Goal: Check status: Check status

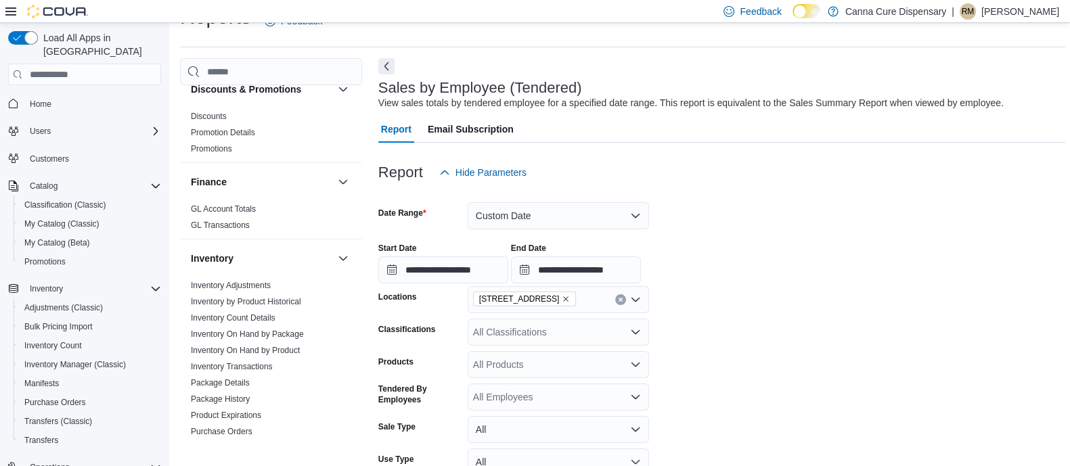
scroll to position [298, 0]
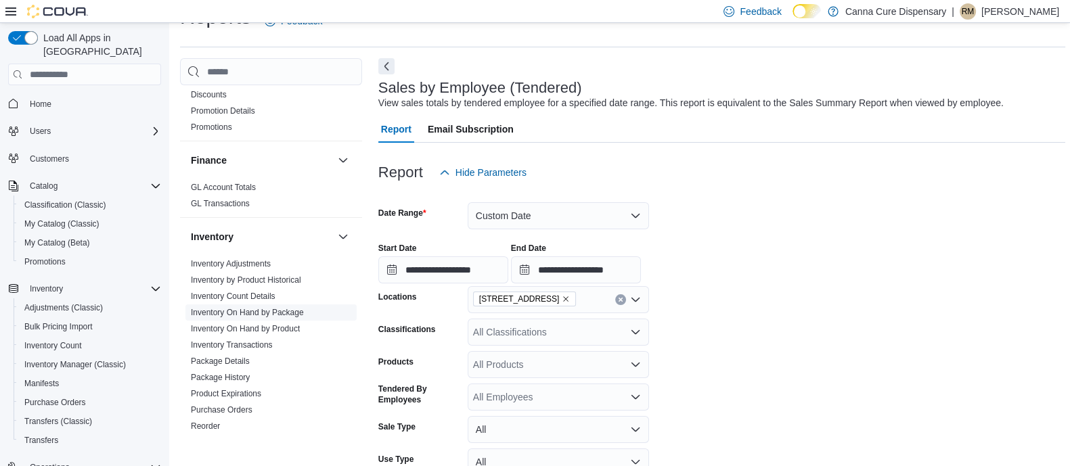
click at [252, 314] on link "Inventory On Hand by Package" at bounding box center [247, 312] width 113 height 9
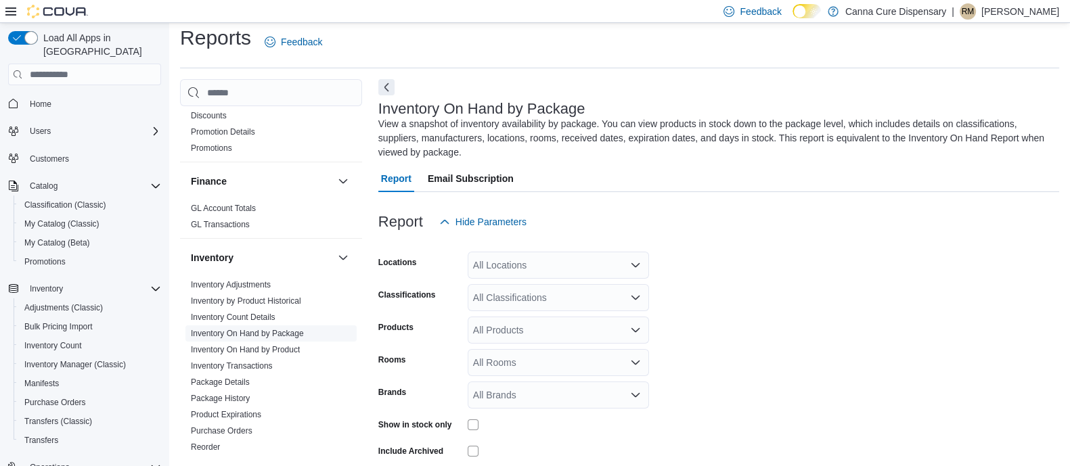
scroll to position [60, 0]
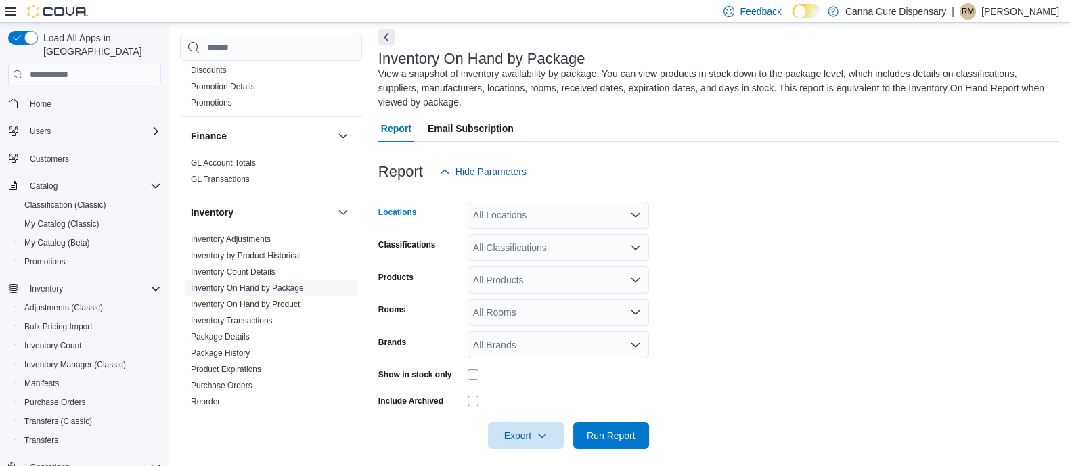
click at [538, 215] on div "All Locations" at bounding box center [558, 215] width 181 height 27
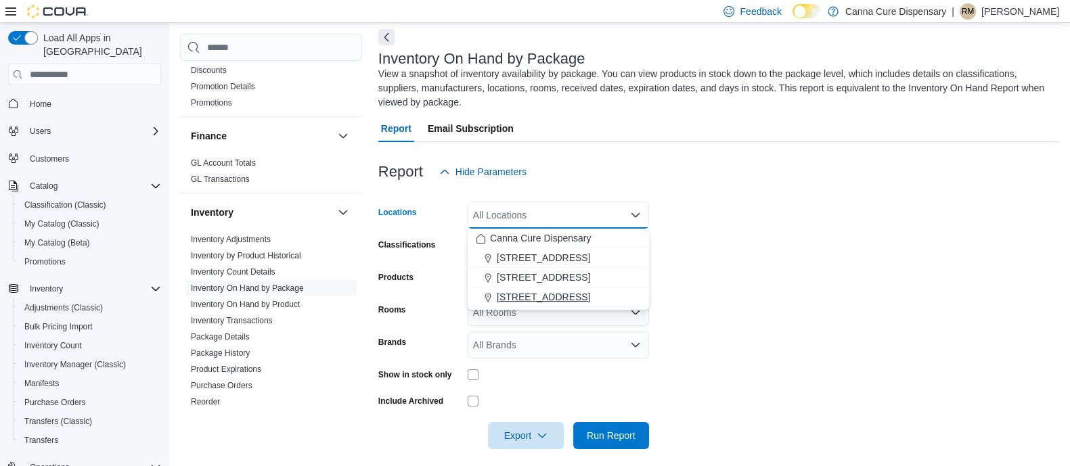
click at [539, 297] on span "[STREET_ADDRESS]" at bounding box center [543, 297] width 93 height 14
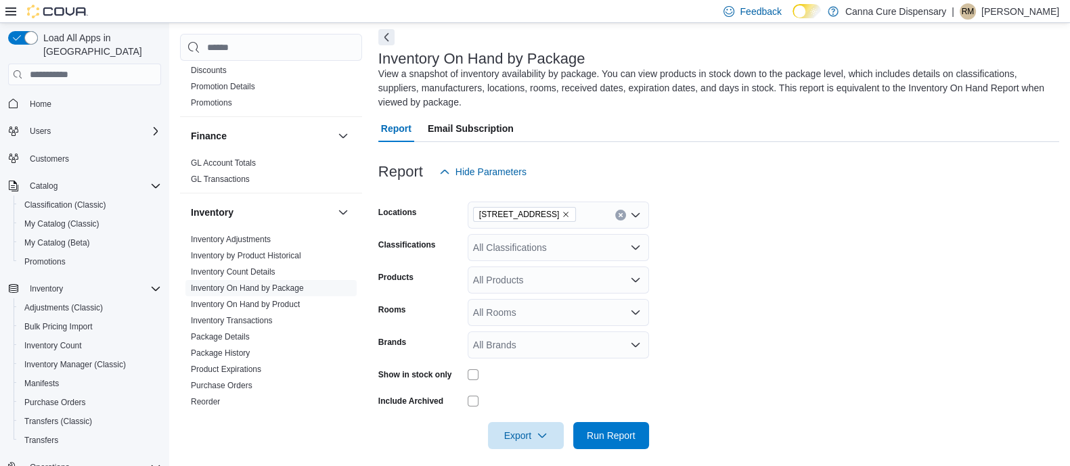
click at [717, 271] on form "Locations 1919-B NW Cache Rd Classifications All Classifications Products All P…" at bounding box center [718, 317] width 681 height 264
click at [562, 248] on div "All Classifications" at bounding box center [558, 247] width 181 height 27
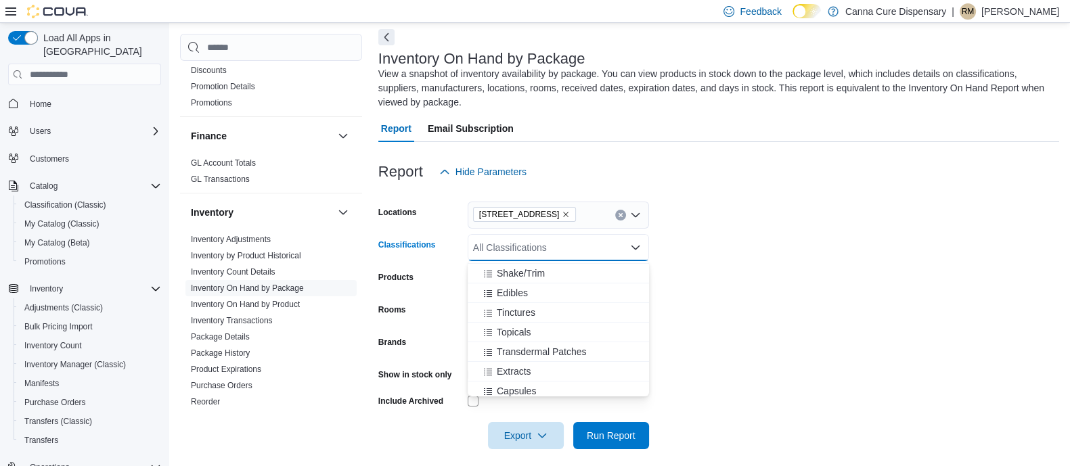
scroll to position [135, 0]
click at [501, 370] on span "Extracts" at bounding box center [514, 372] width 35 height 14
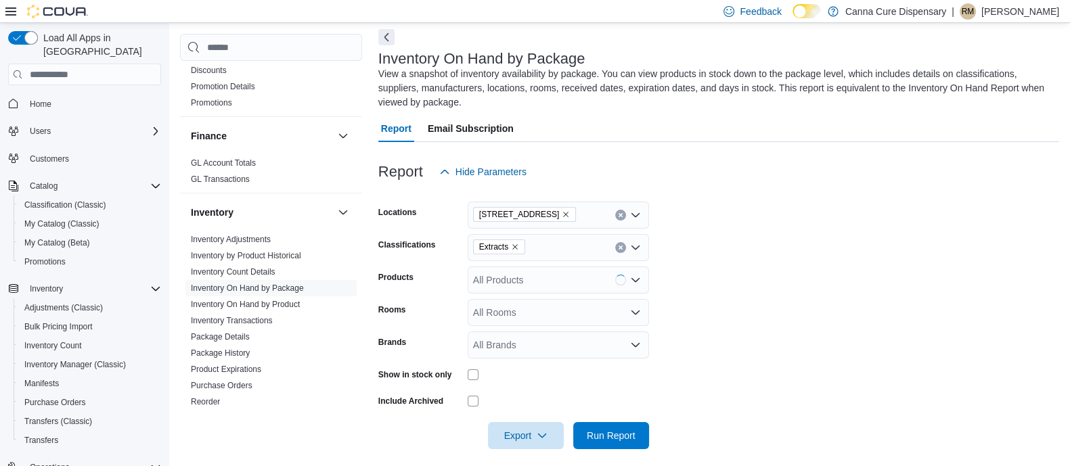
click at [713, 319] on form "Locations 1919-B NW Cache Rd Classifications Extracts Products All Products Roo…" at bounding box center [718, 317] width 681 height 264
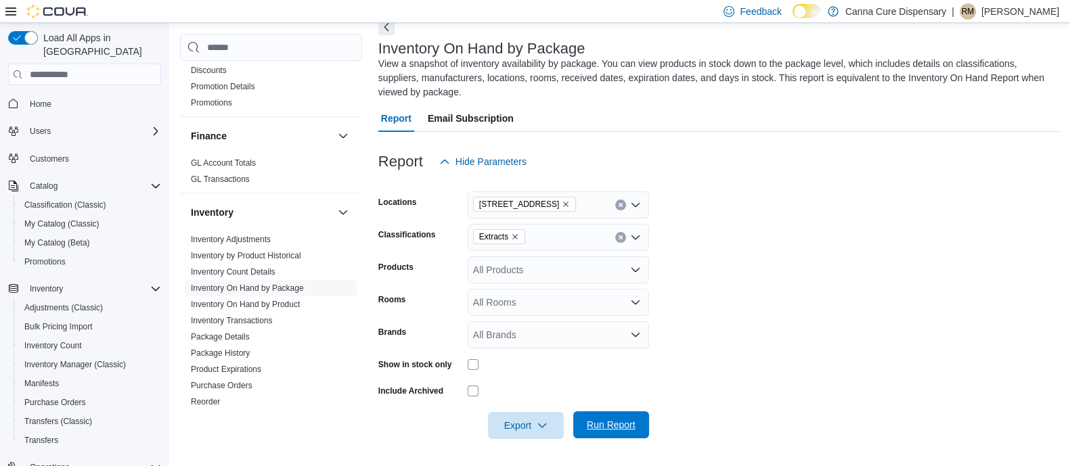
click at [607, 428] on span "Run Report" at bounding box center [611, 425] width 49 height 14
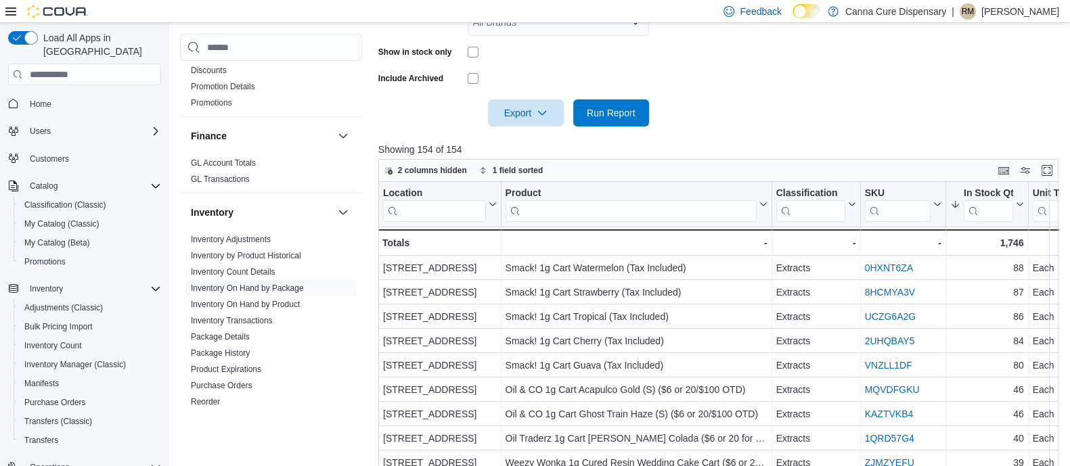
scroll to position [386, 0]
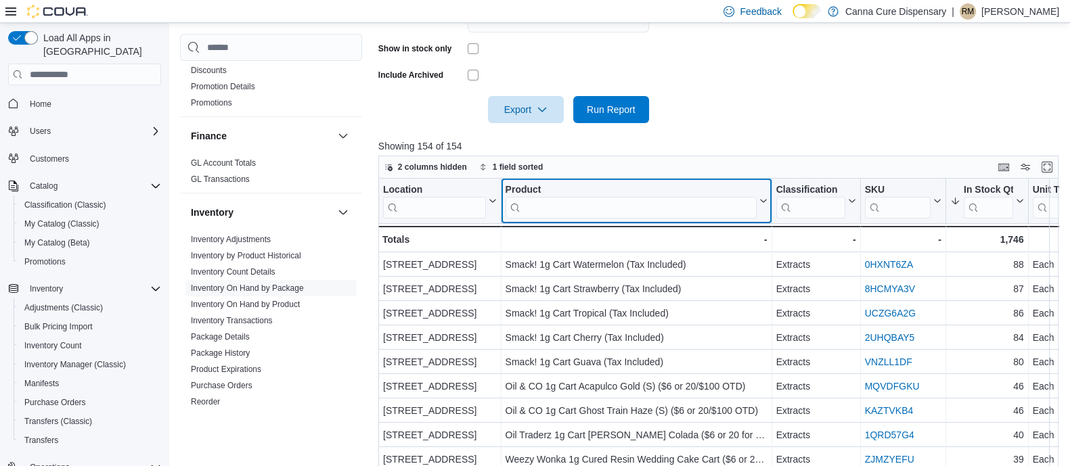
click at [535, 208] on input "search" at bounding box center [630, 208] width 251 height 22
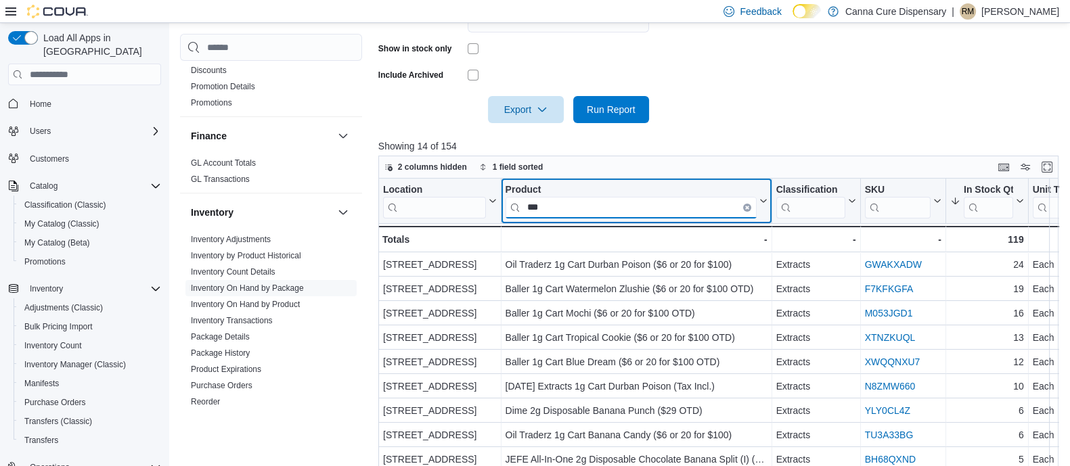
type input "****"
